Goal: Information Seeking & Learning: Check status

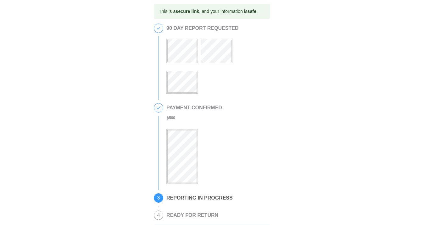
scroll to position [3, 0]
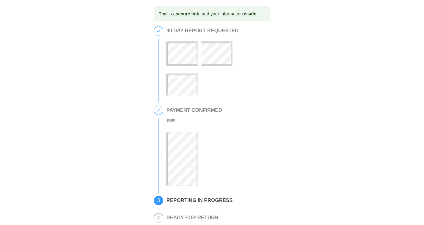
scroll to position [115, 0]
